Goal: Ask a question: Seek information or help from site administrators or community

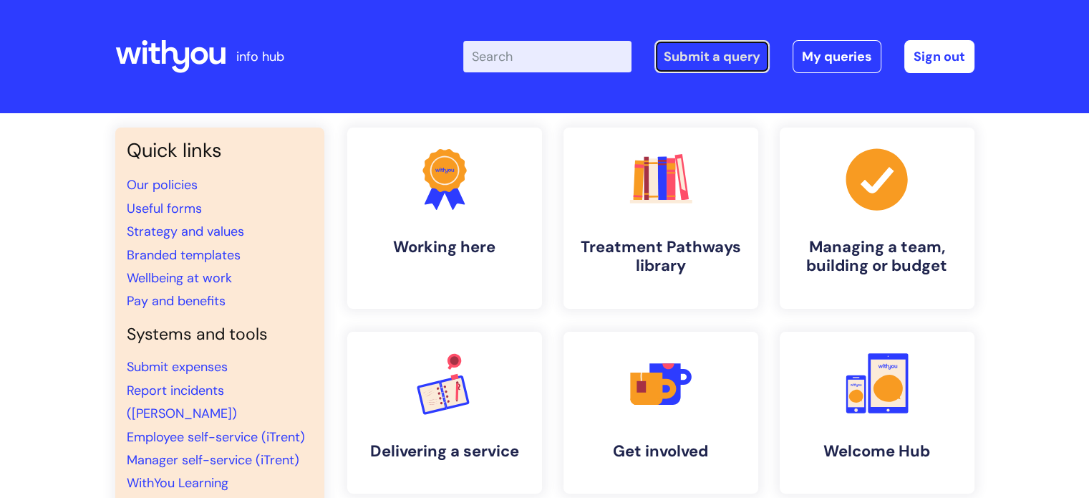
click at [705, 56] on link "Submit a query" at bounding box center [712, 56] width 115 height 33
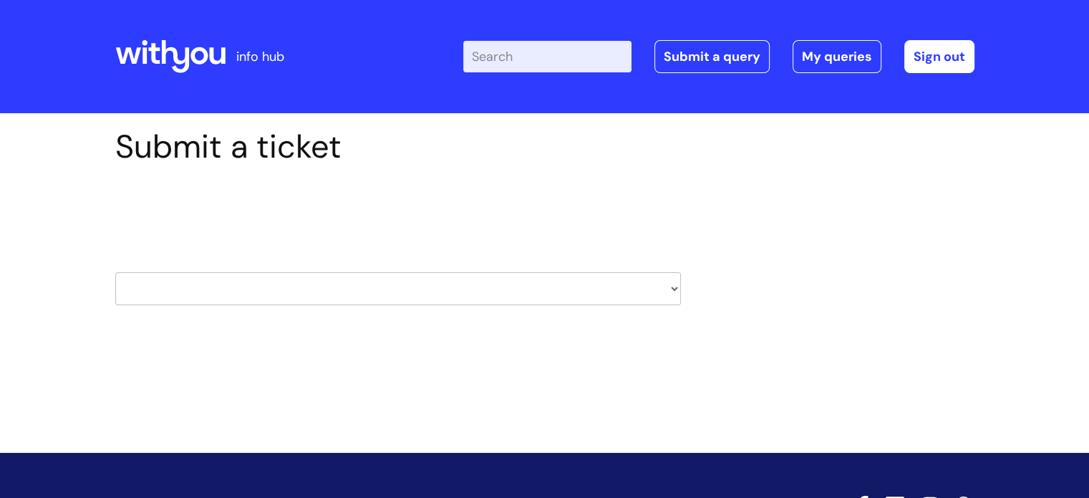
click at [398, 283] on select "HR / People IT and Support Clinical Drug Alerts Finance Accounts Data Support T…" at bounding box center [398, 288] width 566 height 33
select select "it_and_support"
click at [115, 272] on select "HR / People IT and Support Clinical Drug Alerts Finance Accounts Data Support T…" at bounding box center [398, 288] width 566 height 33
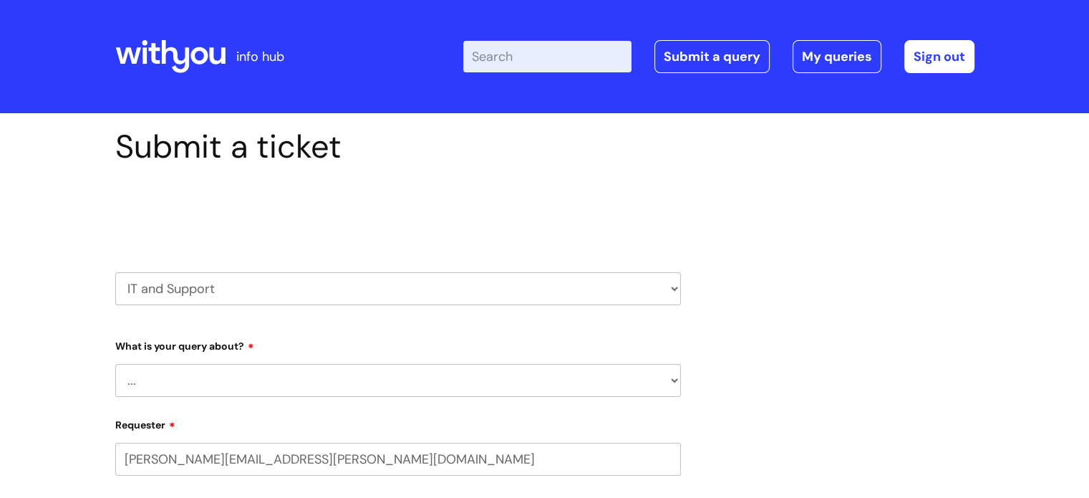
click at [232, 386] on select "... Mobile Phone Reset & MFA Accounts, Starters and Leavers IT Hardware issue I…" at bounding box center [398, 380] width 566 height 33
click at [115, 364] on select "... Mobile Phone Reset & MFA Accounts, Starters and Leavers IT Hardware issue I…" at bounding box center [398, 380] width 566 height 33
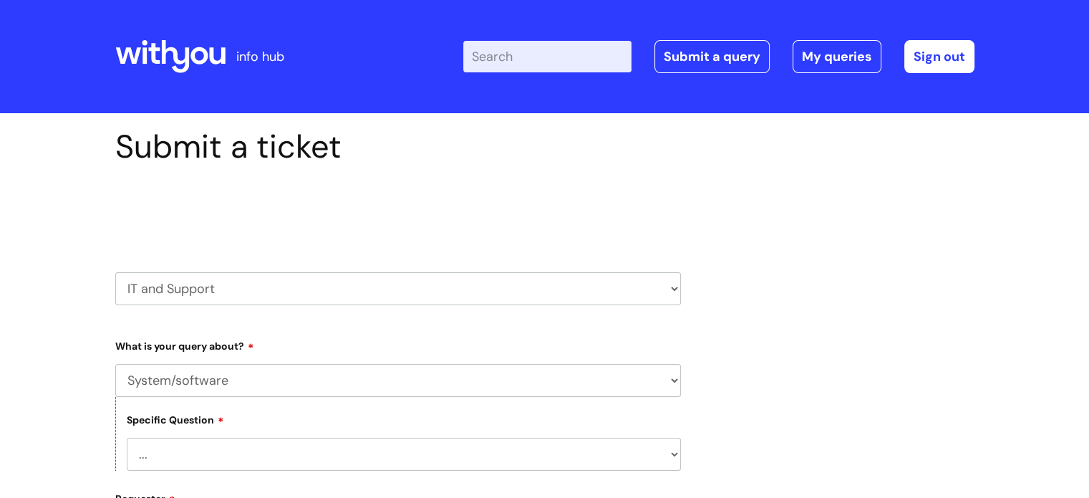
click at [232, 449] on select "... Halo PCMIS Iaptus NHS Email CJSM Email Mitel Another System Google (Workspa…" at bounding box center [404, 454] width 554 height 33
click at [194, 385] on select "... Mobile Phone Reset & MFA Accounts, Starters and Leavers IT Hardware issue I…" at bounding box center [398, 380] width 566 height 33
select select "Accounts, Starters and Leavers"
click at [115, 364] on select "... Mobile Phone Reset & MFA Accounts, Starters and Leavers IT Hardware issue I…" at bounding box center [398, 380] width 566 height 33
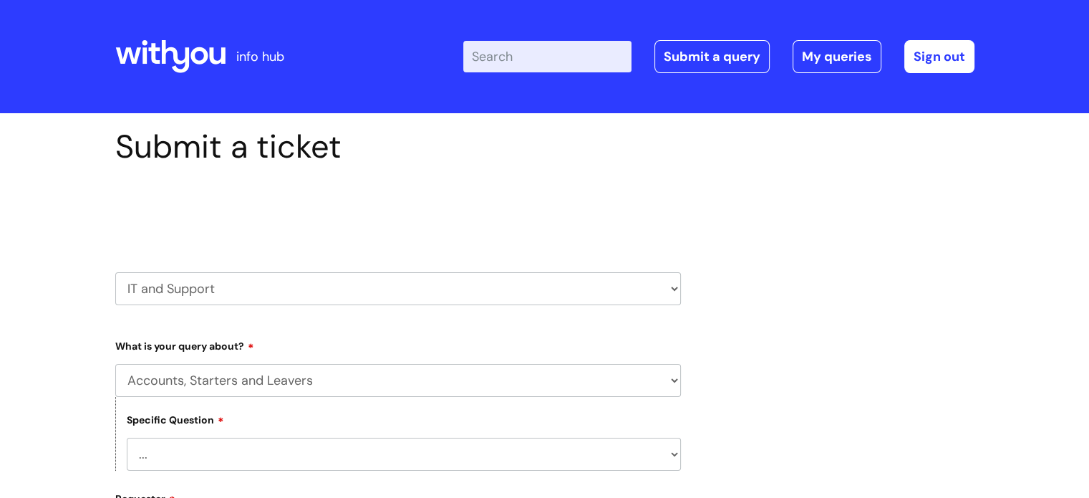
click at [206, 443] on select "... I have a new starter I have a leaver I need to make a change to an account …" at bounding box center [404, 454] width 554 height 33
click at [203, 292] on select "HR / People IT and Support Clinical Drug Alerts Finance Accounts Data Support T…" at bounding box center [398, 288] width 566 height 33
select select "systems"
click at [115, 272] on select "HR / People IT and Support Clinical Drug Alerts Finance Accounts Data Support T…" at bounding box center [398, 288] width 566 height 33
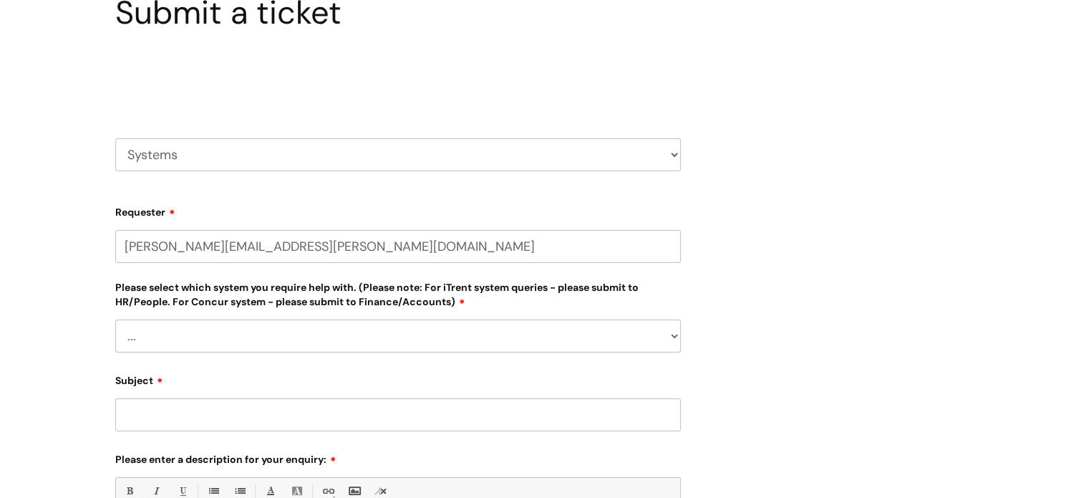
scroll to position [143, 0]
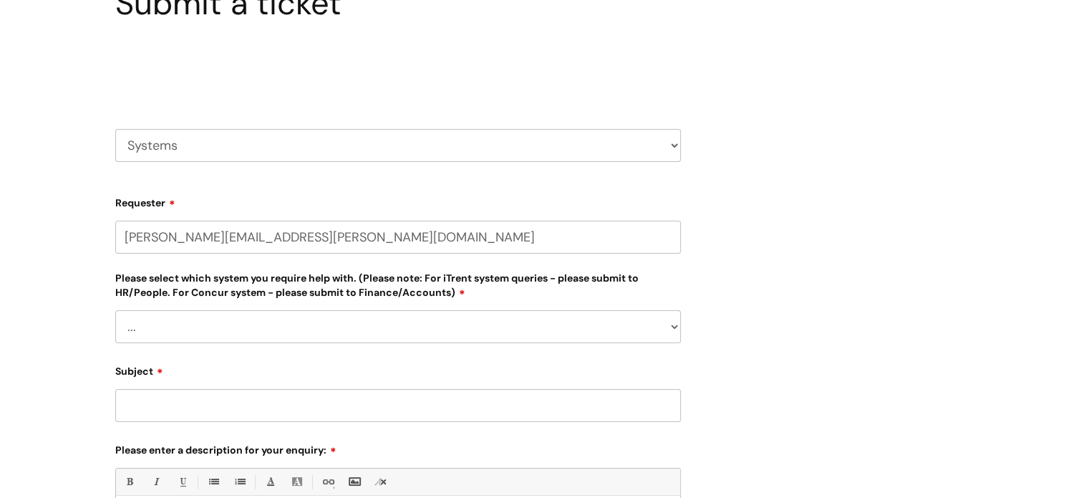
click at [204, 338] on select "... [PERSON_NAME] Helpdesk [DATE][DOMAIN_NAME] Nebula fault ILLY CarePath fault…" at bounding box center [398, 326] width 566 height 33
select select "[DATE][DOMAIN_NAME]"
click at [115, 310] on select "... [PERSON_NAME] Helpdesk [DATE][DOMAIN_NAME] Nebula fault ILLY CarePath fault…" at bounding box center [398, 326] width 566 height 33
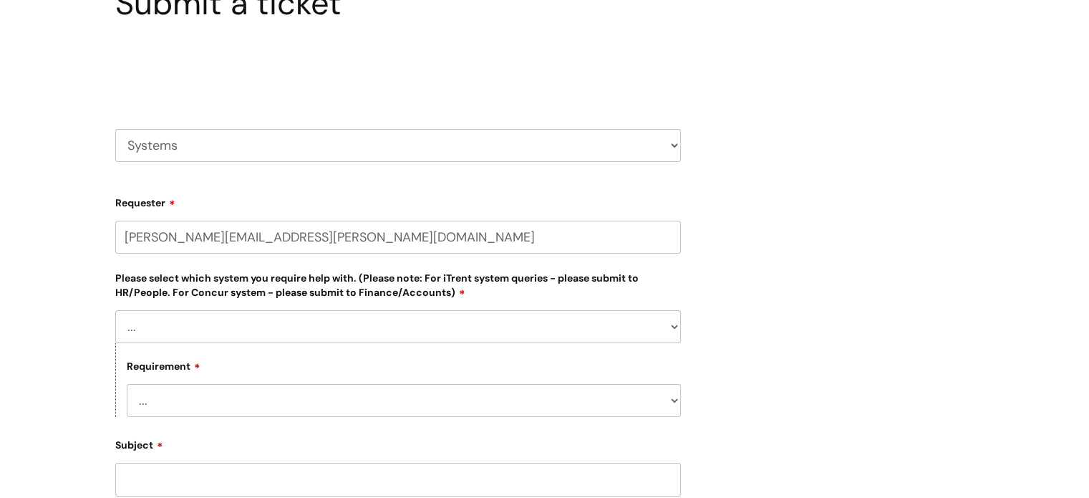
click at [210, 406] on select "... New license required Reporting a fault Training I have a query/question" at bounding box center [404, 400] width 554 height 33
select select "I have a query/question"
click at [127, 384] on select "... New license required Reporting a fault Training I have a query/question" at bounding box center [404, 400] width 554 height 33
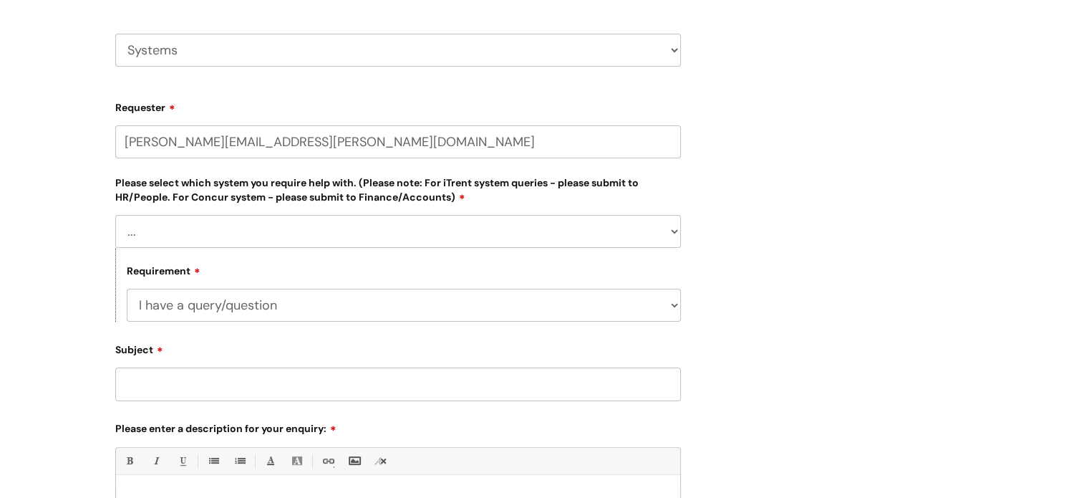
scroll to position [358, 0]
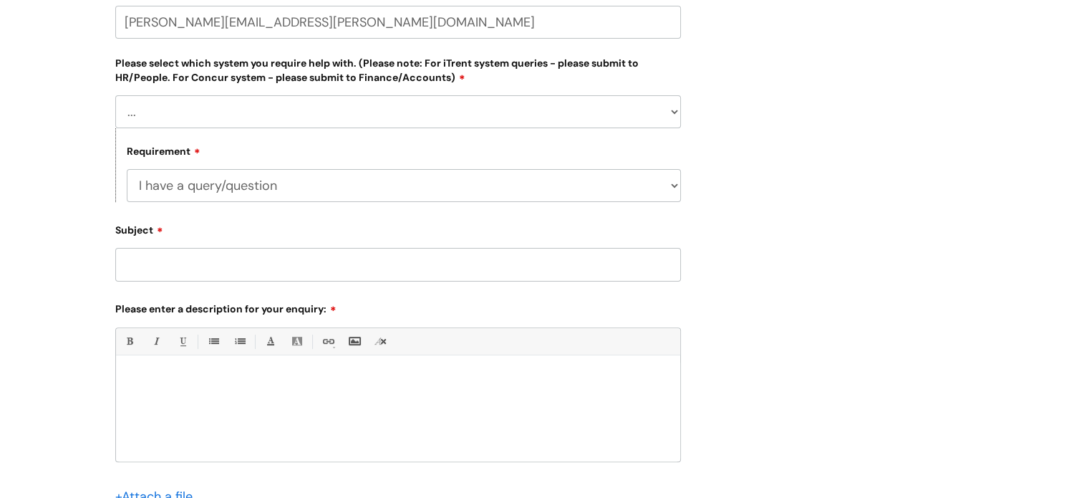
click at [185, 263] on input "Subject" at bounding box center [398, 264] width 566 height 33
type input "Owner of Board"
click at [210, 397] on div at bounding box center [398, 411] width 564 height 99
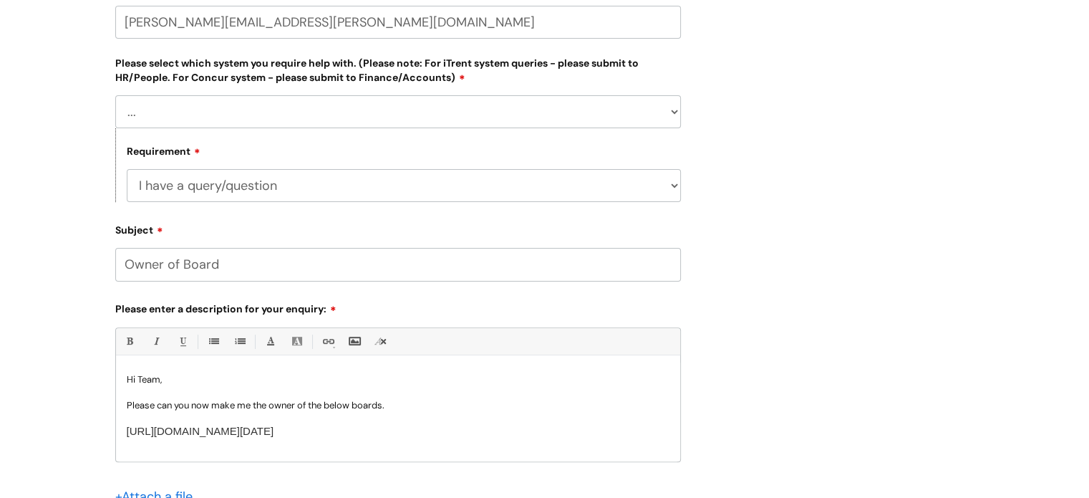
drag, startPoint x: 424, startPoint y: 428, endPoint x: 122, endPoint y: 420, distance: 301.6
click at [122, 420] on div "Hi Team, Please can you now make me the owner of the below boards. [URL][DOMAIN…" at bounding box center [398, 411] width 564 height 99
drag, startPoint x: 362, startPoint y: 432, endPoint x: 339, endPoint y: 461, distance: 37.2
click at [339, 461] on div "Hi Team, Please can you now make me the owner of the below boards. [URL][DOMAIN…" at bounding box center [398, 411] width 564 height 99
click at [425, 432] on p "[URL][DOMAIN_NAME][DATE]" at bounding box center [398, 432] width 543 height 14
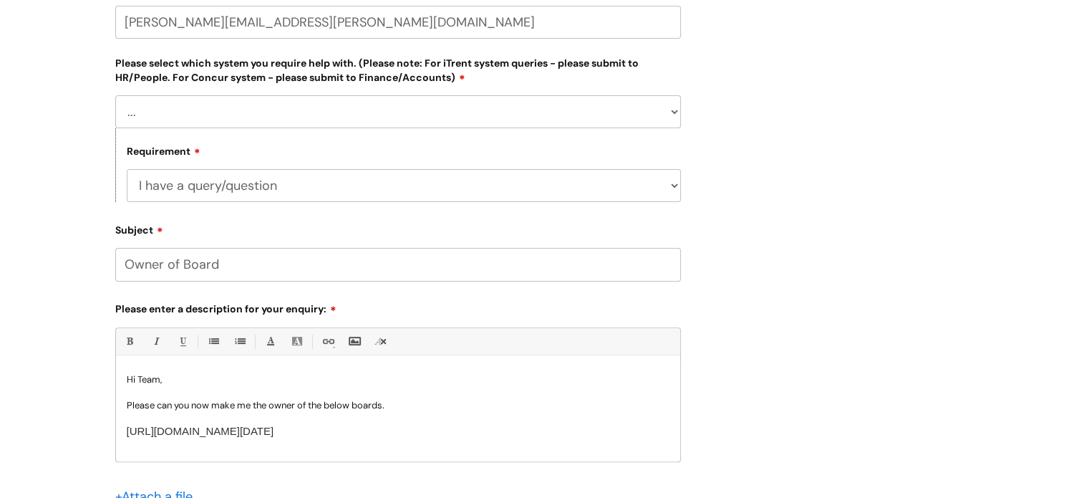
click at [424, 440] on div "Hi Team, Please can you now make me the owner of the below boards. [URL][DOMAIN…" at bounding box center [398, 411] width 564 height 99
click at [422, 433] on p "[URL][DOMAIN_NAME][DATE]" at bounding box center [398, 432] width 543 height 14
drag, startPoint x: 421, startPoint y: 426, endPoint x: 127, endPoint y: 423, distance: 294.4
click at [127, 423] on div "Hi Team, Please can you now make me the owner of the below boards. [URL][DOMAIN…" at bounding box center [398, 411] width 564 height 99
click at [326, 342] on link "Link" at bounding box center [328, 341] width 18 height 18
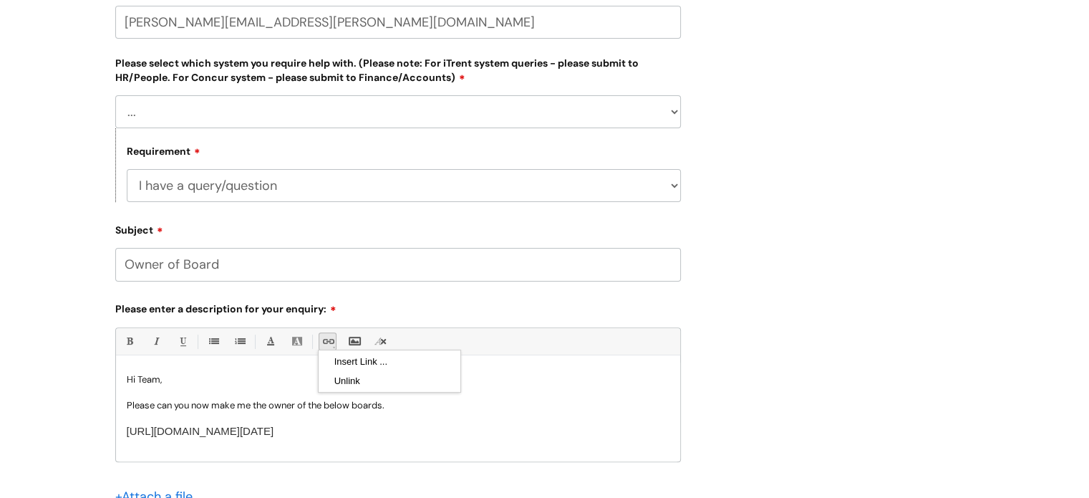
click at [467, 438] on p "[URL][DOMAIN_NAME][DATE]" at bounding box center [398, 432] width 543 height 14
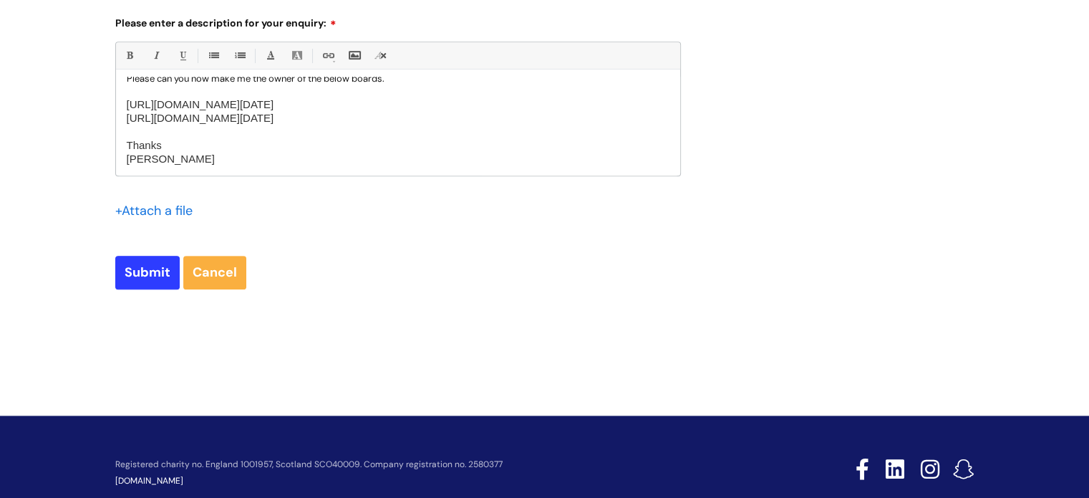
scroll to position [645, 0]
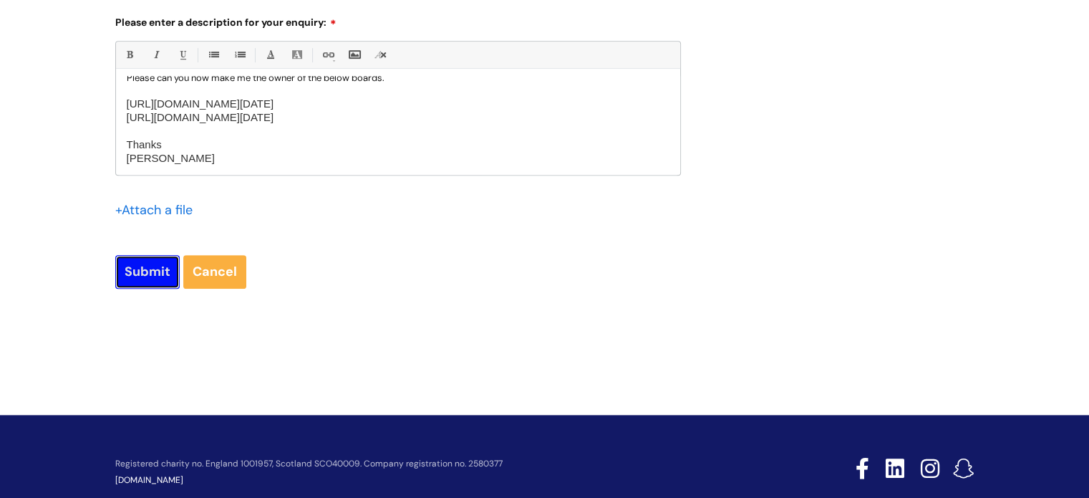
click at [160, 279] on input "Submit" at bounding box center [147, 271] width 64 height 33
type input "Please Wait..."
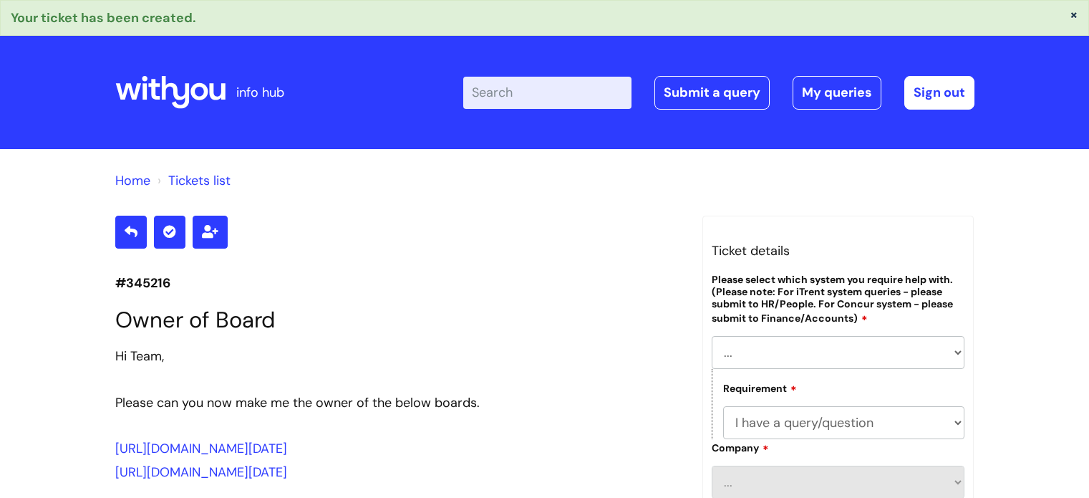
select select "[DATE][DOMAIN_NAME]"
select select "I have a query/question"
